Goal: Task Accomplishment & Management: Use online tool/utility

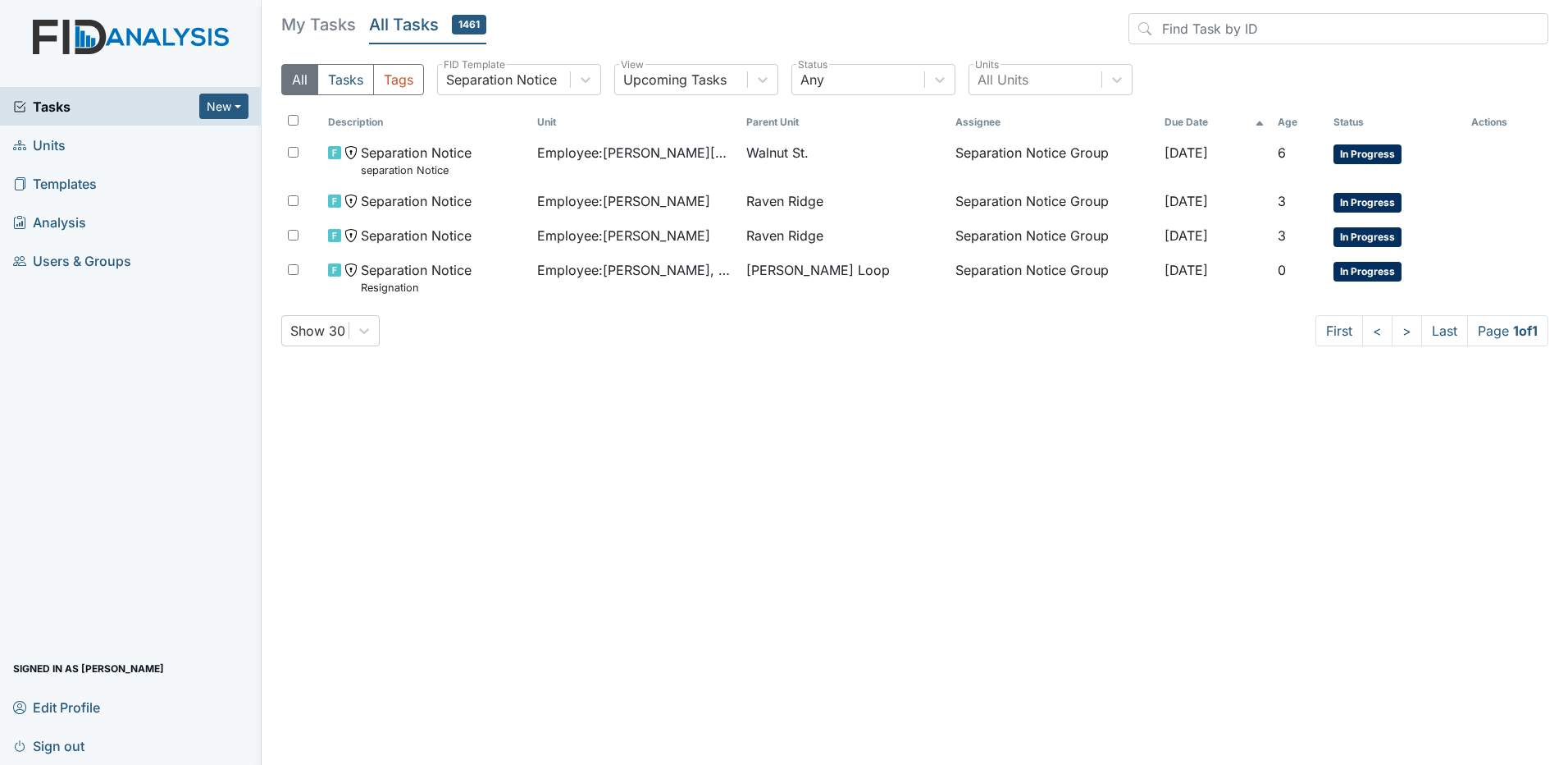
click at [632, 406] on main "My Tasks All Tasks 1461 All Tasks Tags Separation Notice FID Template Upcoming …" at bounding box center [915, 382] width 1306 height 765
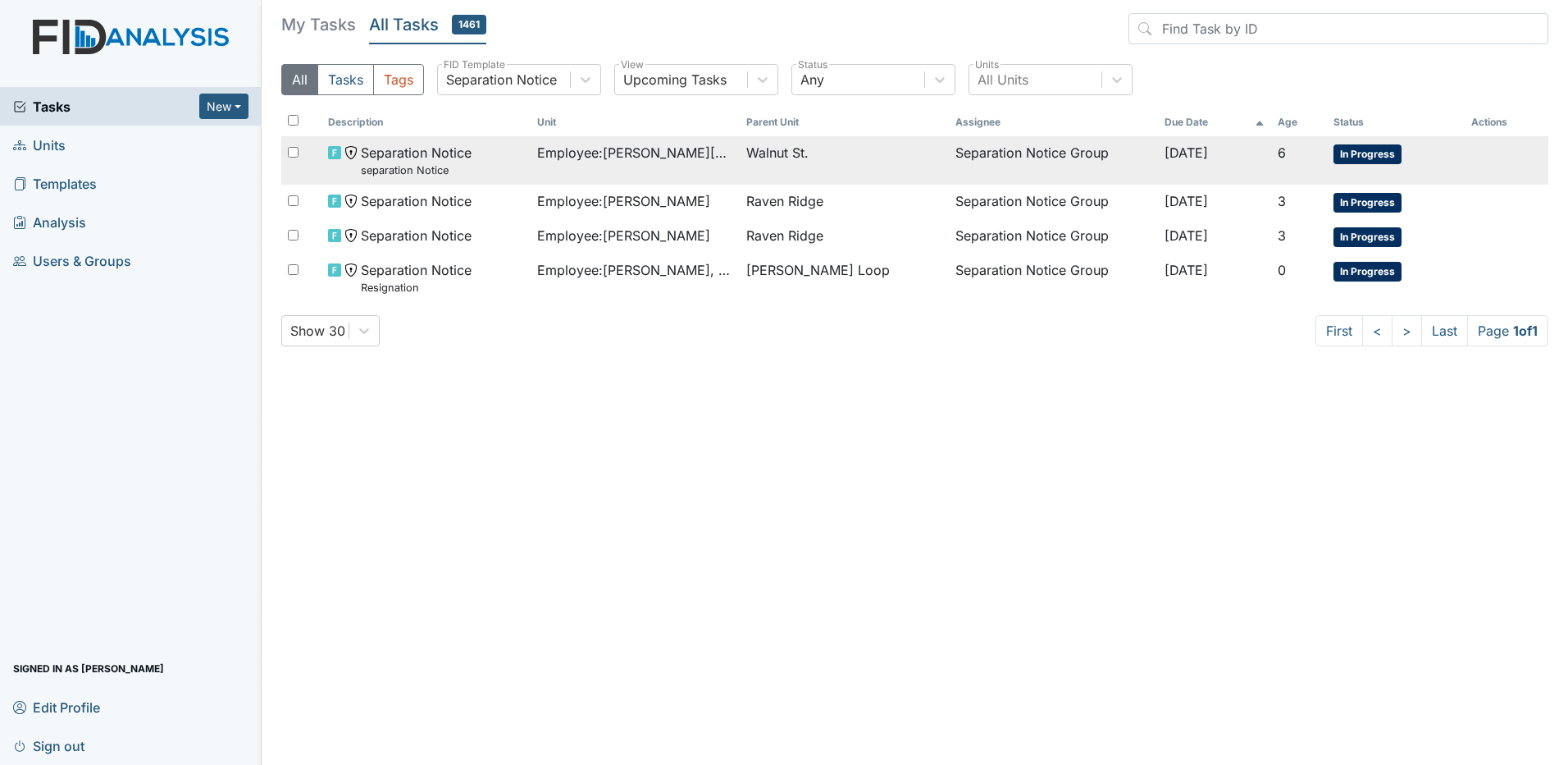
click at [658, 140] on td "Employee : [PERSON_NAME][GEOGRAPHIC_DATA]" at bounding box center [636, 160] width 209 height 48
click at [1065, 169] on td "Separation Notice Group" at bounding box center [1053, 160] width 209 height 48
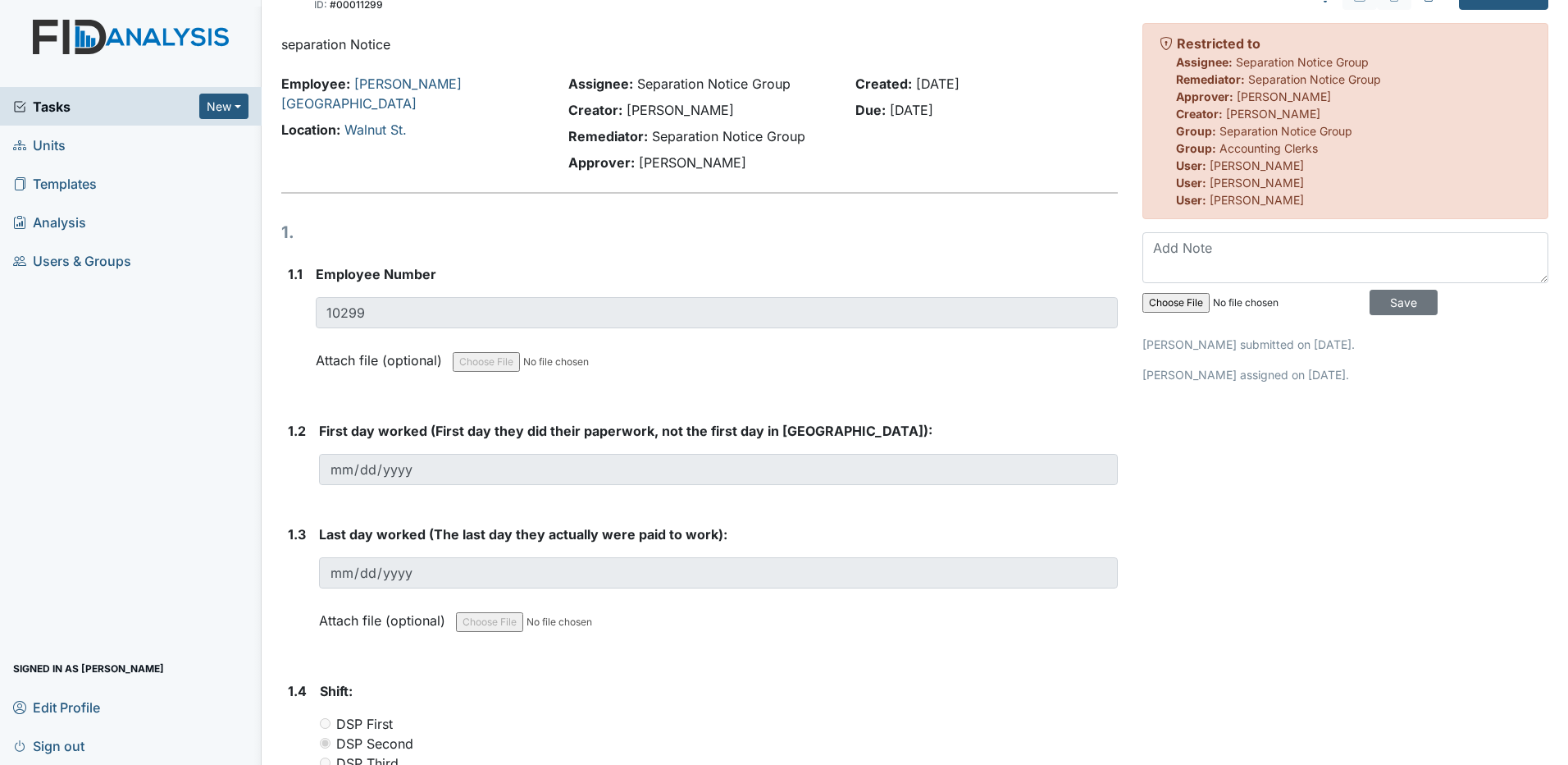
scroll to position [6, 0]
